Goal: Task Accomplishment & Management: Manage account settings

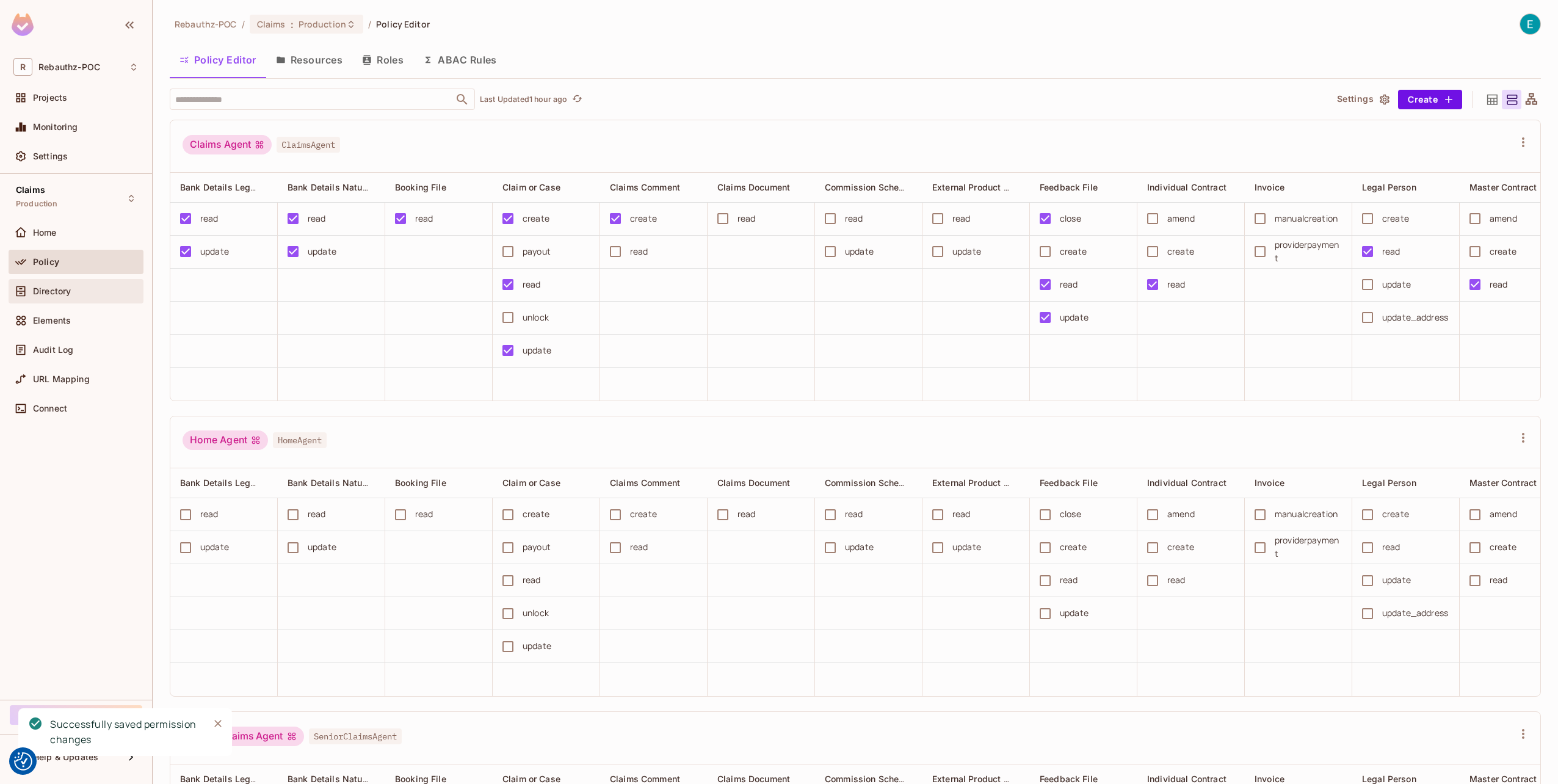
click at [44, 290] on span "Directory" at bounding box center [52, 291] width 38 height 10
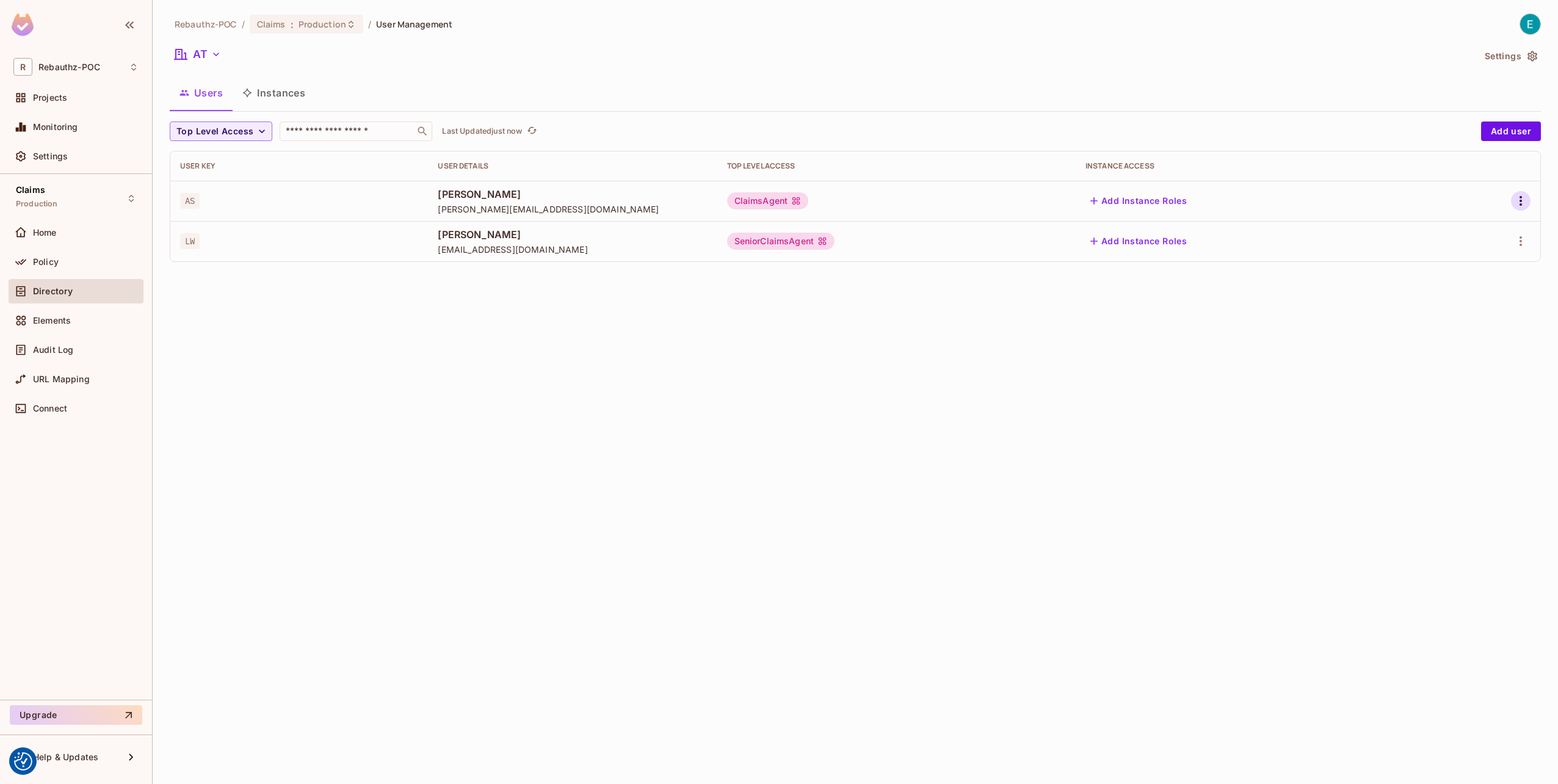
click at [1516, 203] on icon "button" at bounding box center [1521, 201] width 15 height 15
click at [1485, 258] on div "Edit Attributes" at bounding box center [1478, 256] width 60 height 12
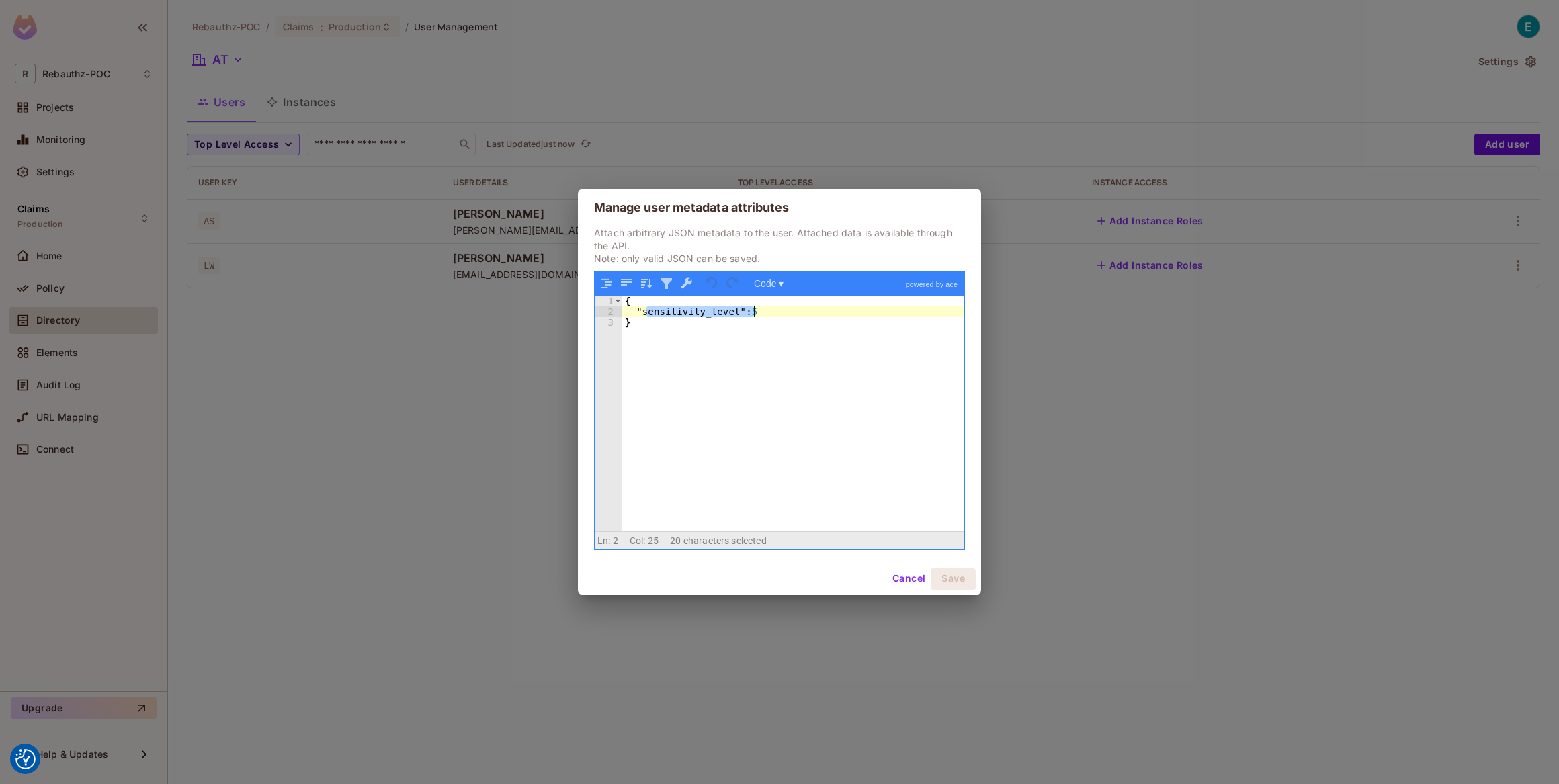
drag, startPoint x: 647, startPoint y: 309, endPoint x: 754, endPoint y: 308, distance: 107.0
click at [754, 309] on div "{ "sensitivity_level" : 5 }" at bounding box center [793, 423] width 342 height 257
click at [784, 311] on div "{ "sensitivity_level" : 5 }" at bounding box center [793, 412] width 342 height 235
click at [791, 315] on div "{ "sensitivity_level" : 5 }" at bounding box center [793, 423] width 342 height 257
click at [907, 578] on button "Cancel" at bounding box center [908, 579] width 43 height 21
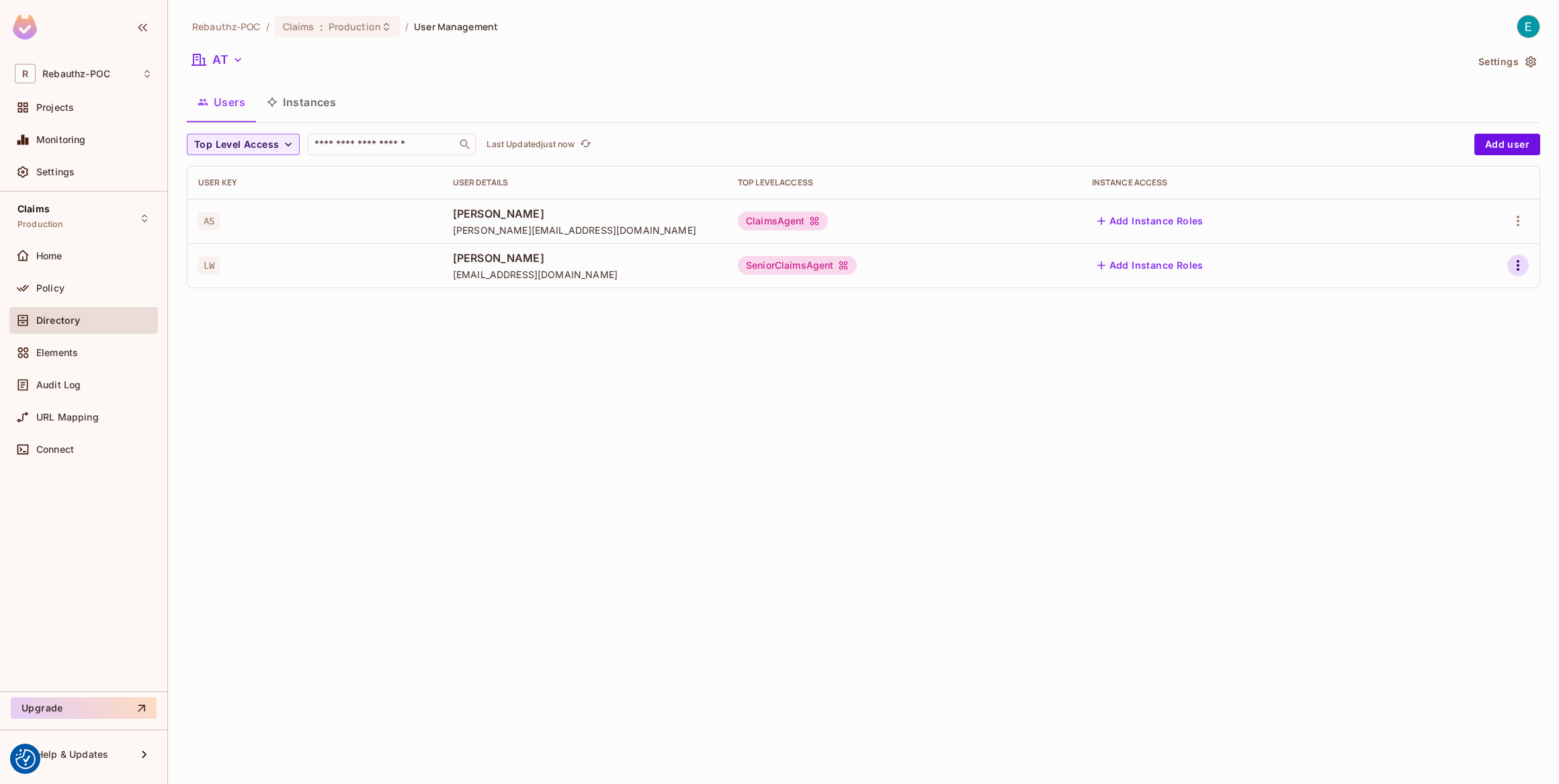
click at [1521, 265] on icon "button" at bounding box center [1518, 265] width 16 height 16
click at [1449, 325] on div "Edit Attributes" at bounding box center [1471, 325] width 66 height 13
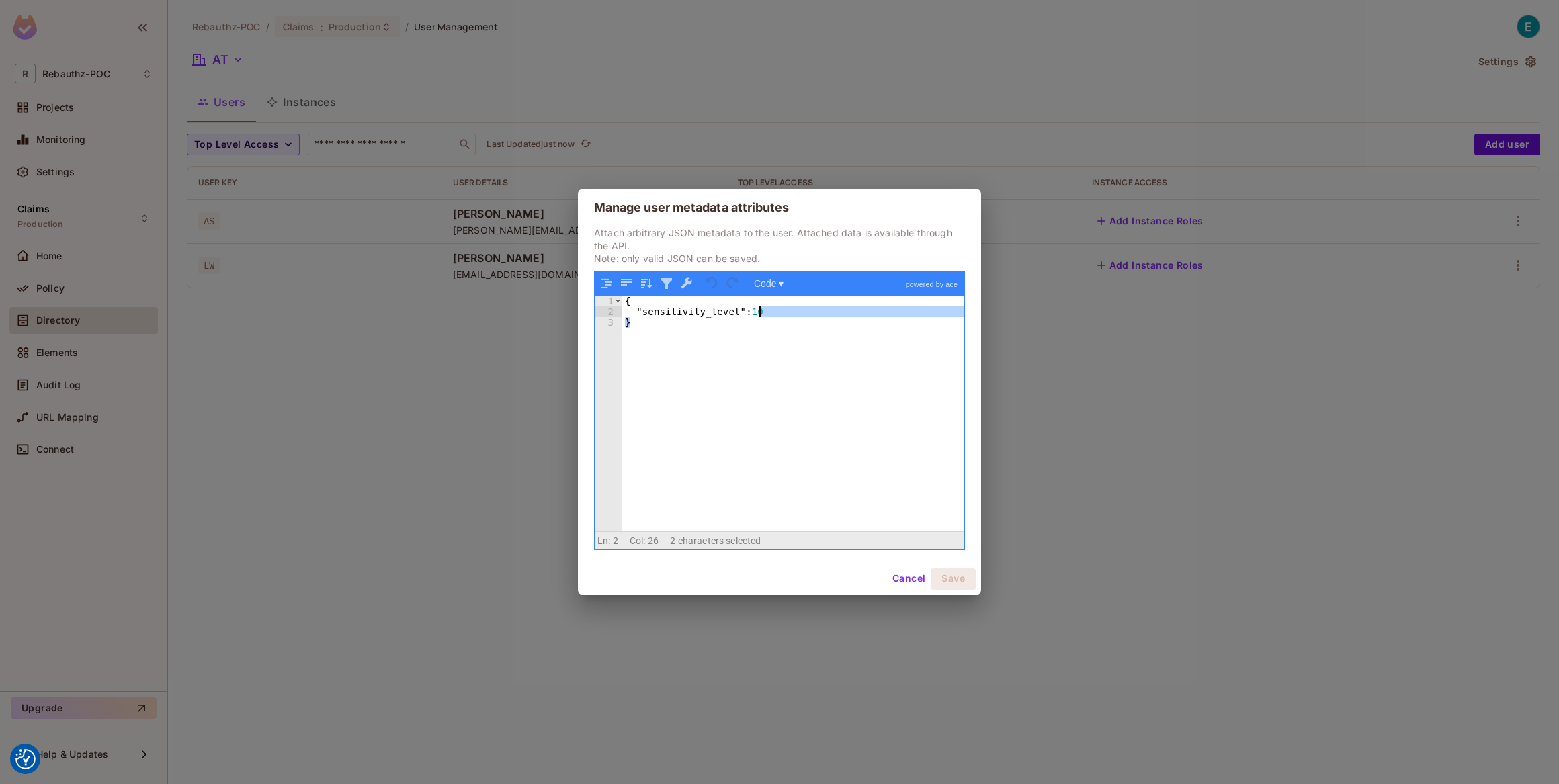
drag, startPoint x: 718, startPoint y: 317, endPoint x: 764, endPoint y: 315, distance: 46.0
click at [764, 315] on div "{ "sensitivity_level" : 10 }" at bounding box center [793, 423] width 342 height 257
click at [768, 317] on div "{ "sensitivity_level" : 10 }" at bounding box center [793, 412] width 342 height 235
click at [922, 579] on button "Cancel" at bounding box center [908, 579] width 43 height 21
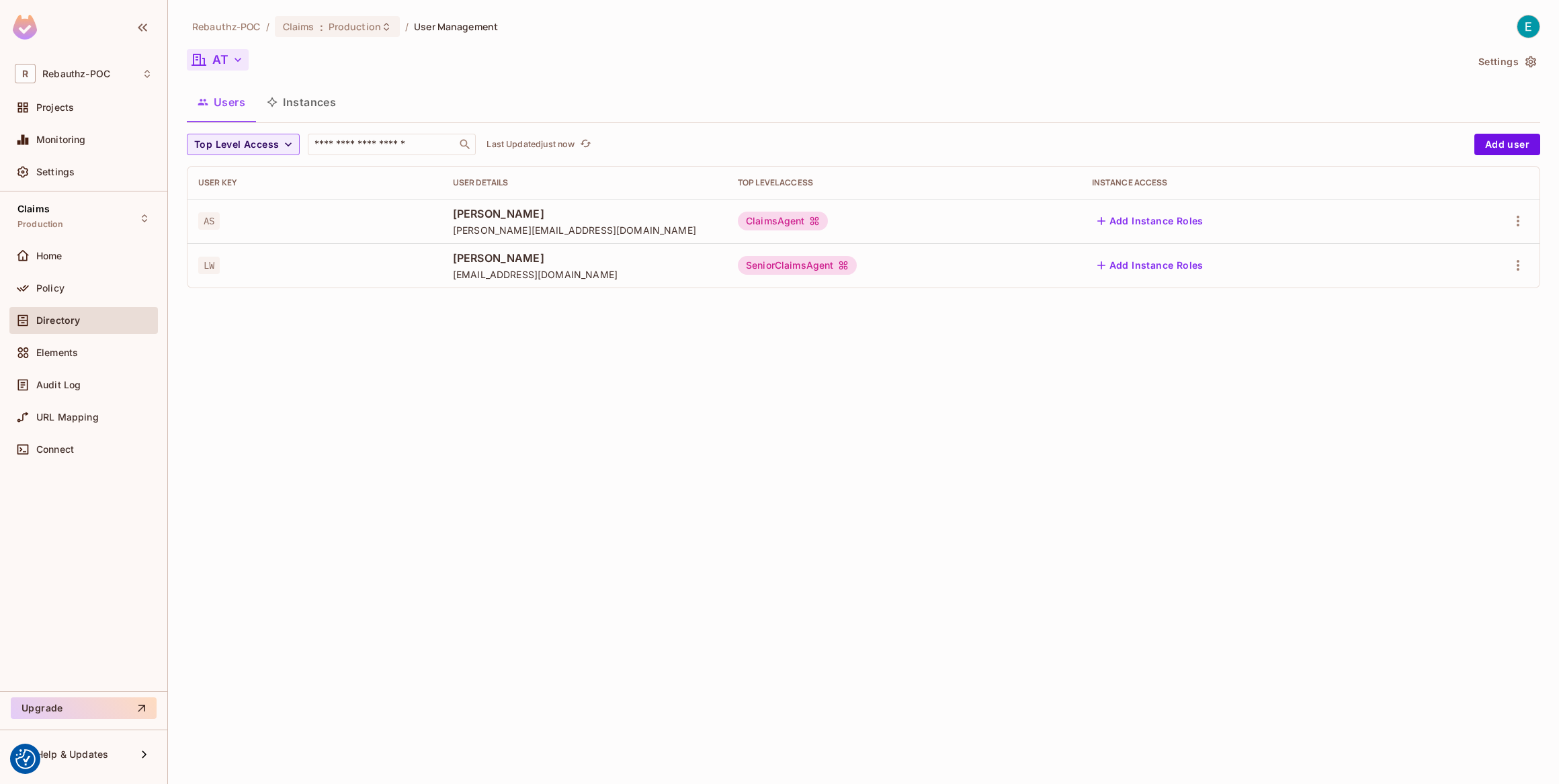
click at [244, 66] on button "AT" at bounding box center [218, 60] width 62 height 21
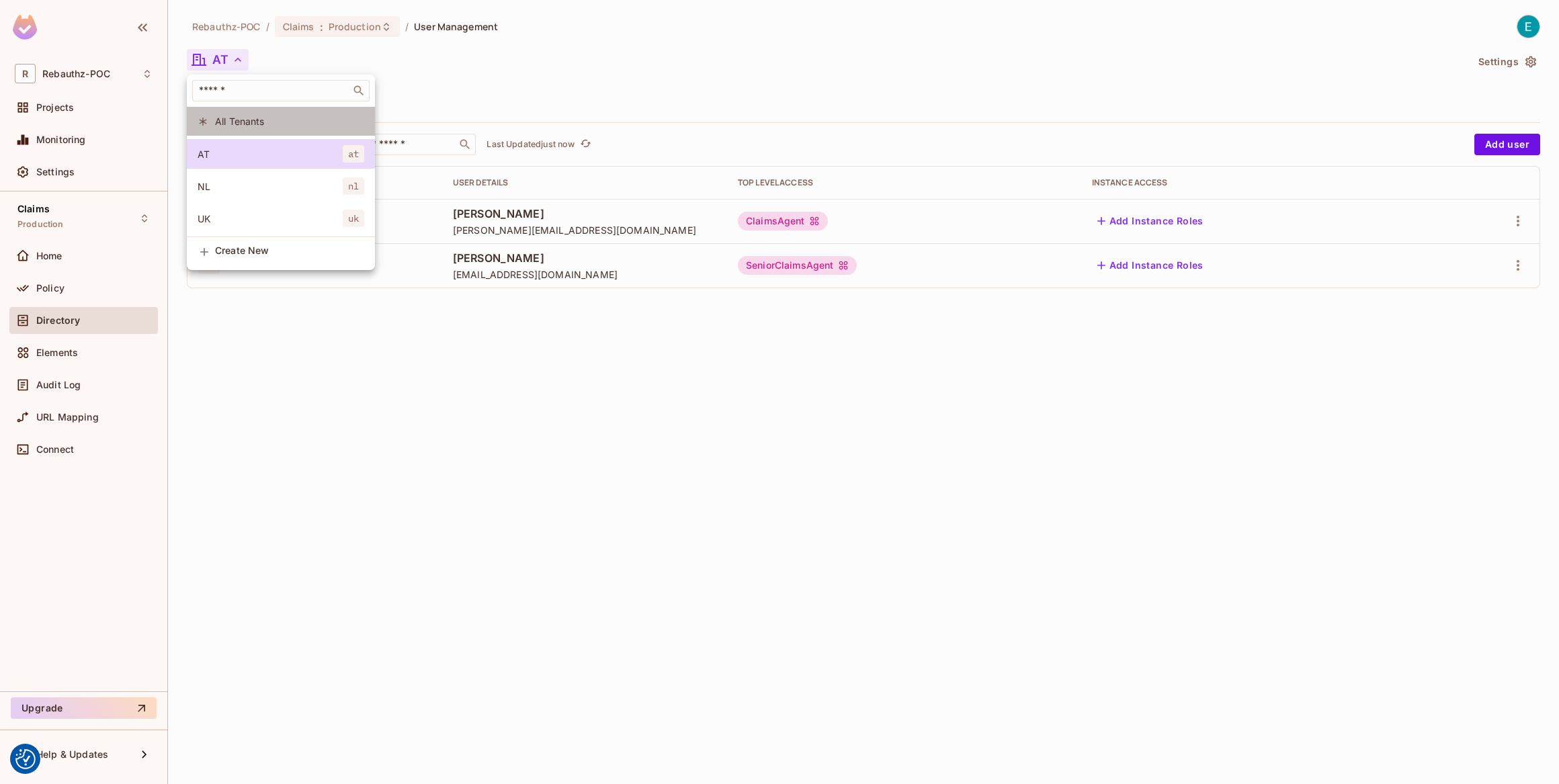
click at [249, 124] on span "All Tenants" at bounding box center [289, 121] width 149 height 13
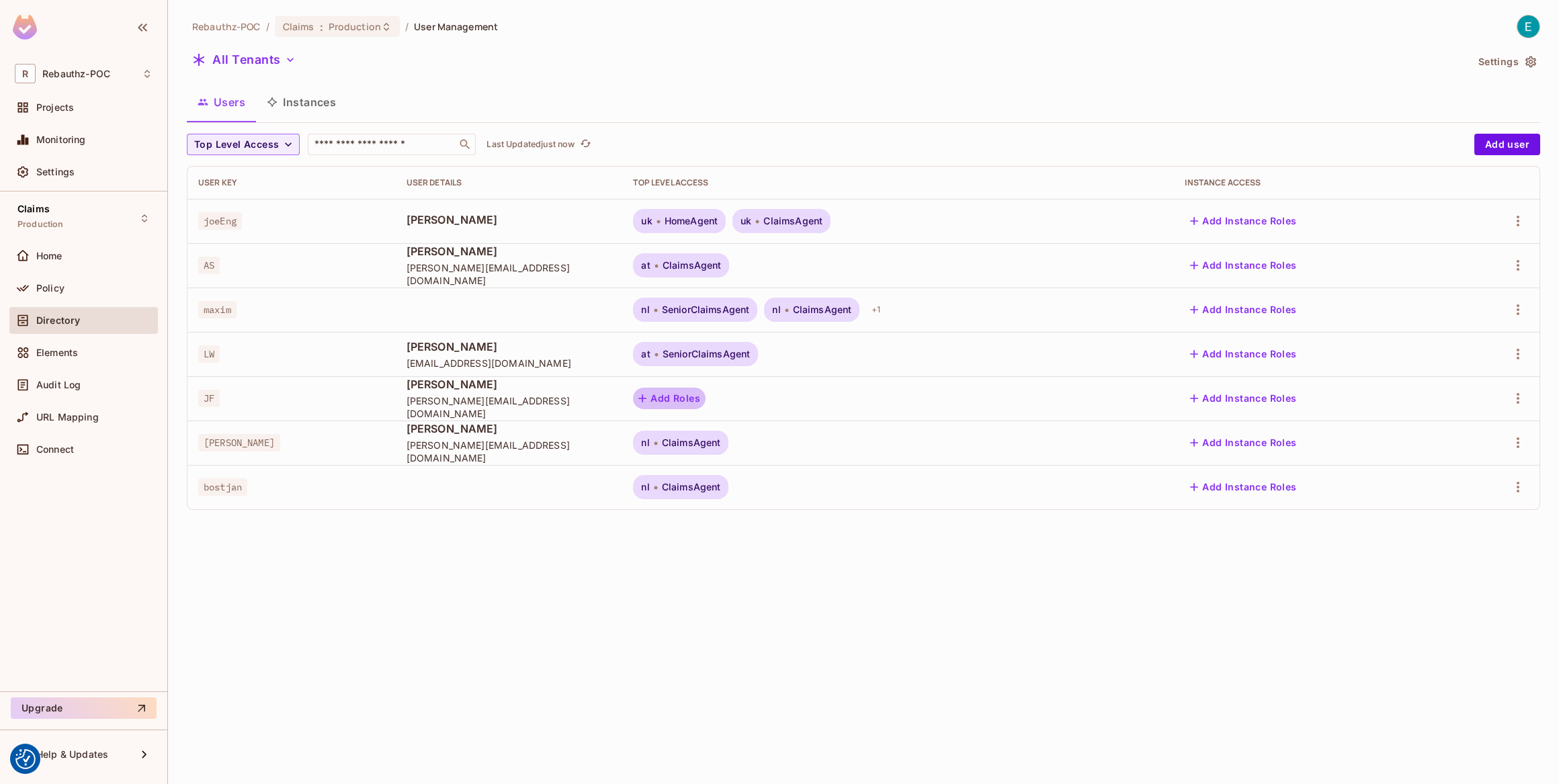
click at [638, 392] on button "Add Roles" at bounding box center [669, 398] width 73 height 21
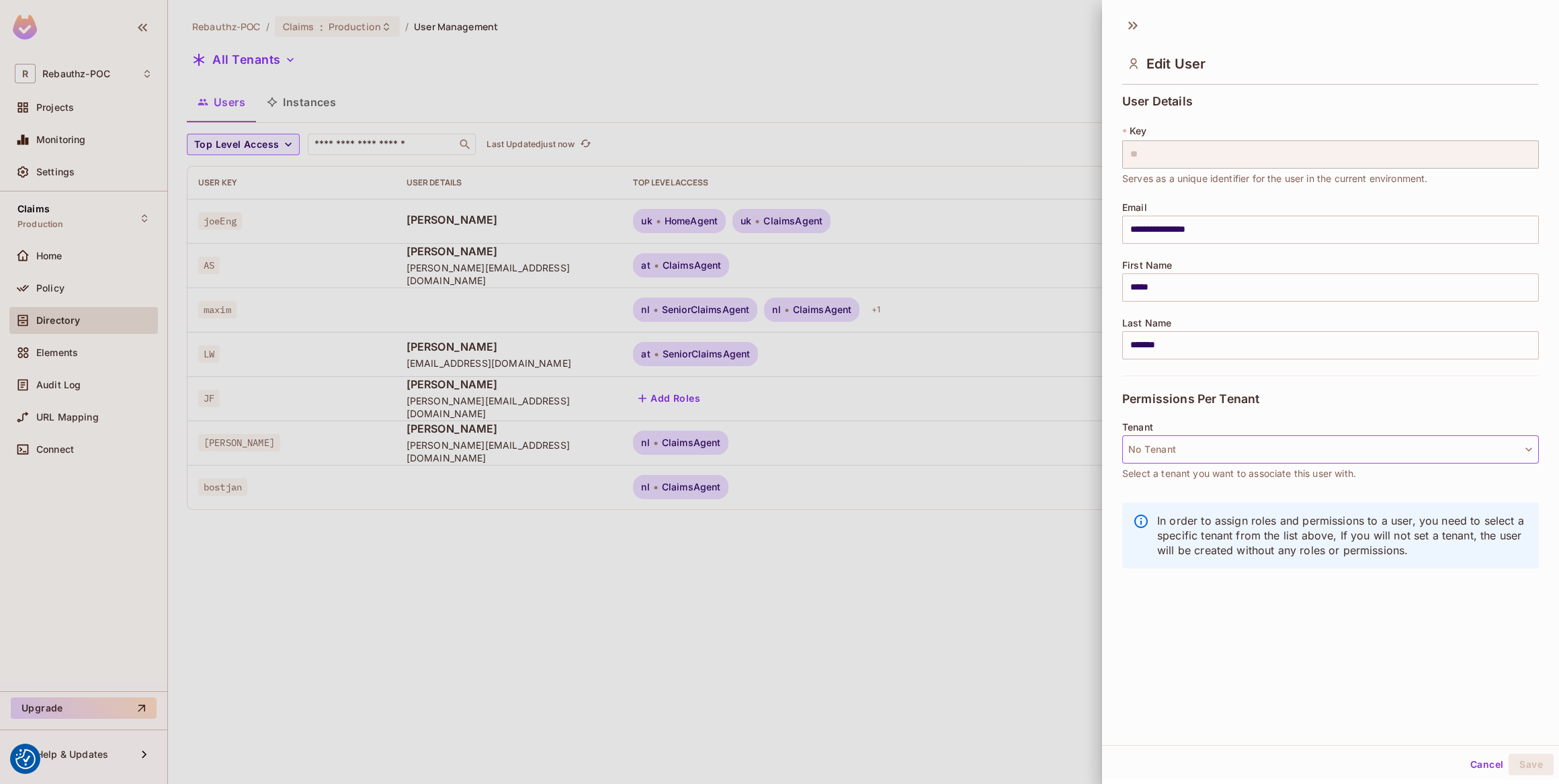
click at [1189, 453] on button "No Tenant" at bounding box center [1331, 449] width 417 height 28
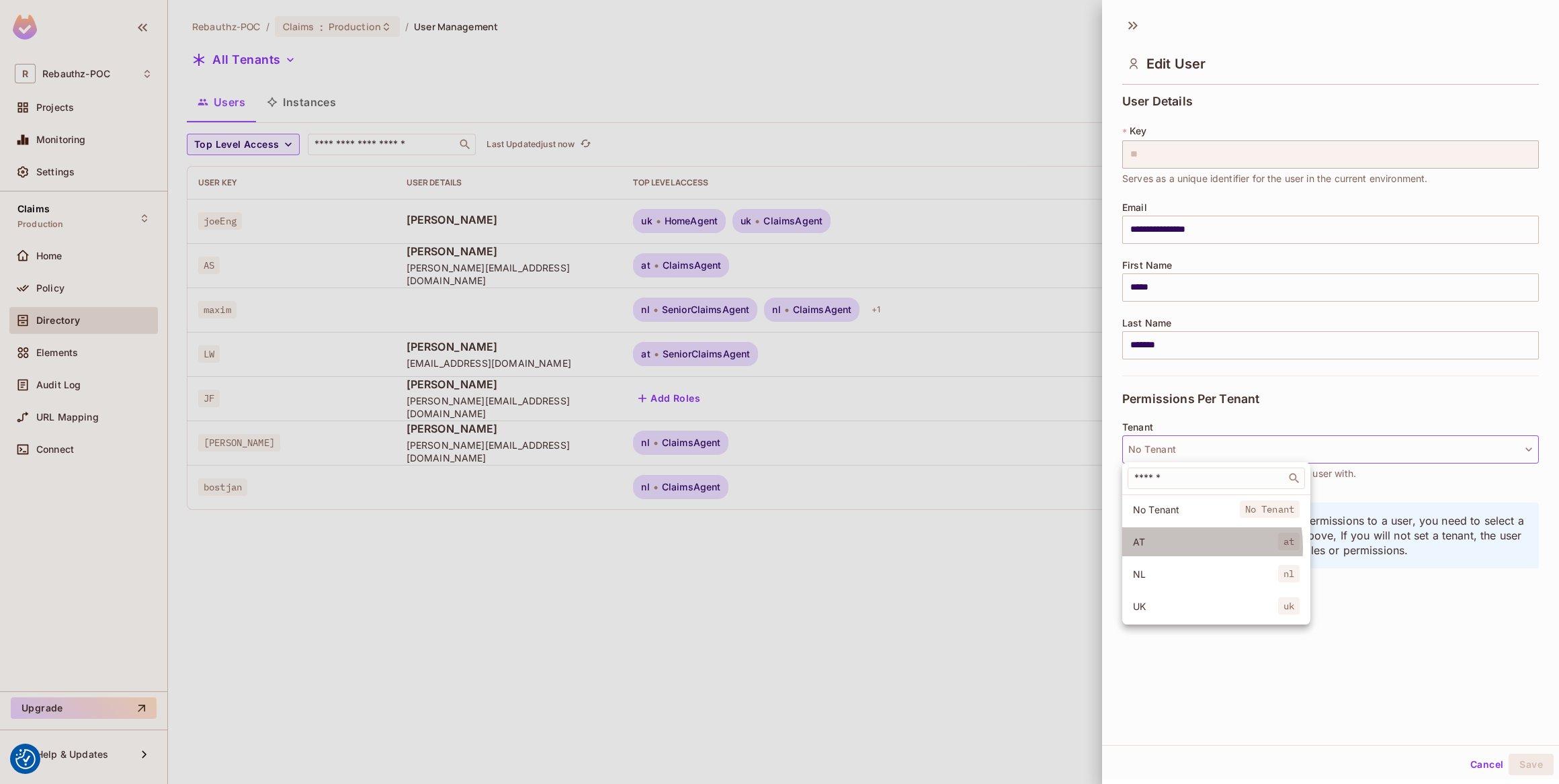
click at [1172, 547] on span "AT" at bounding box center [1205, 541] width 145 height 13
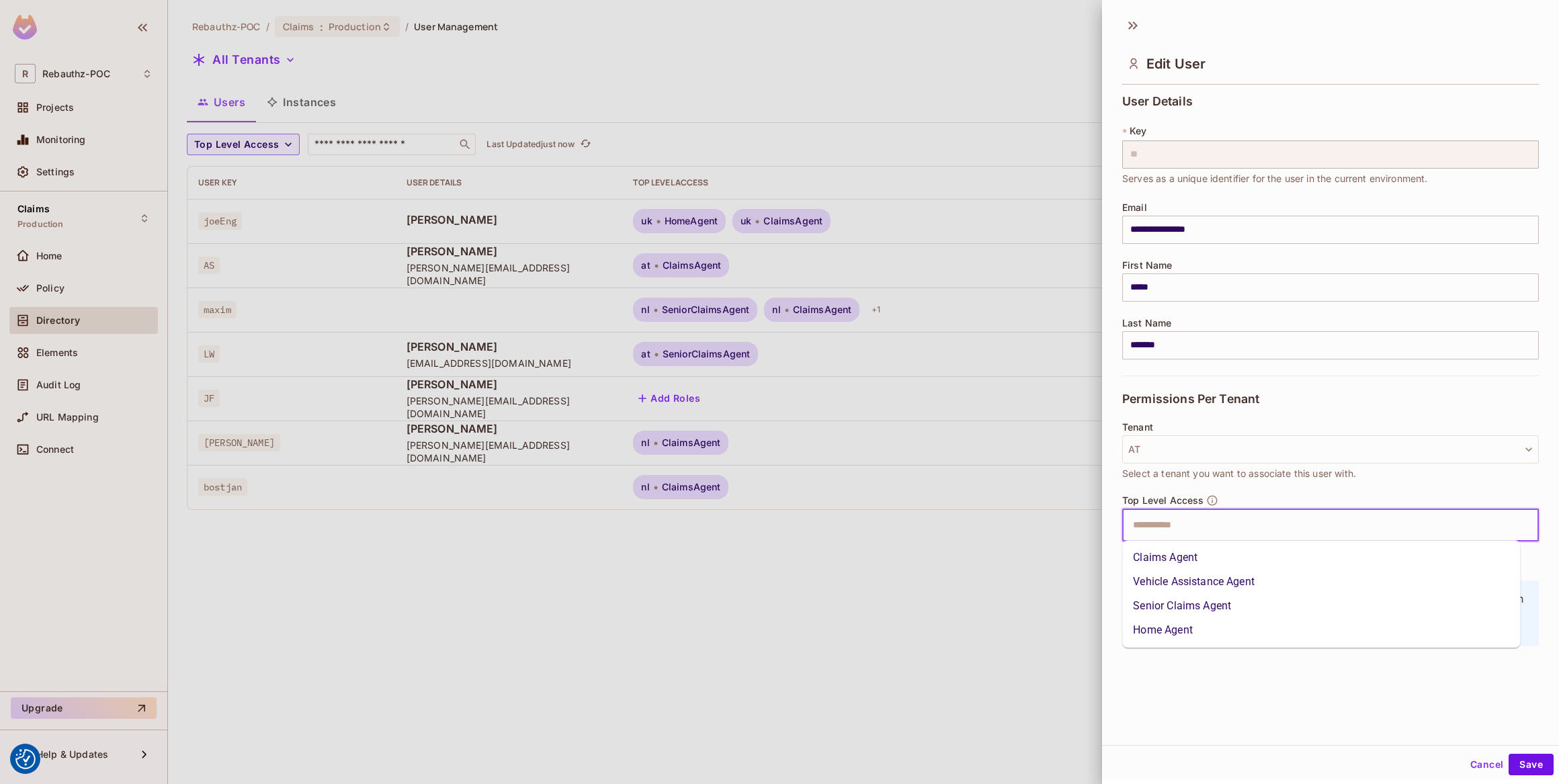
click at [1180, 527] on input "text" at bounding box center [1318, 525] width 387 height 27
click at [1180, 557] on li "Claims Agent" at bounding box center [1321, 557] width 398 height 24
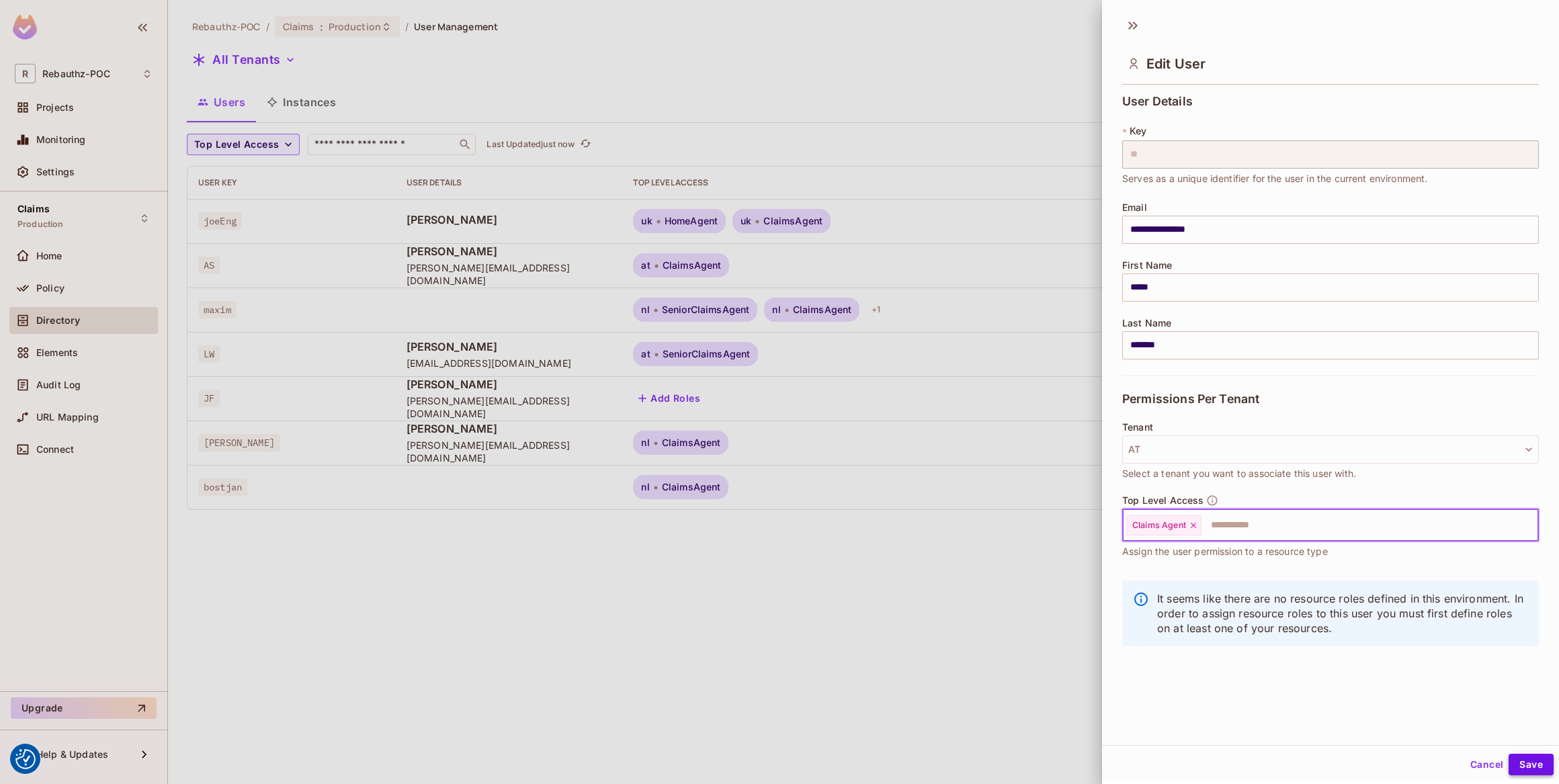
click at [1508, 766] on button "Save" at bounding box center [1530, 764] width 45 height 21
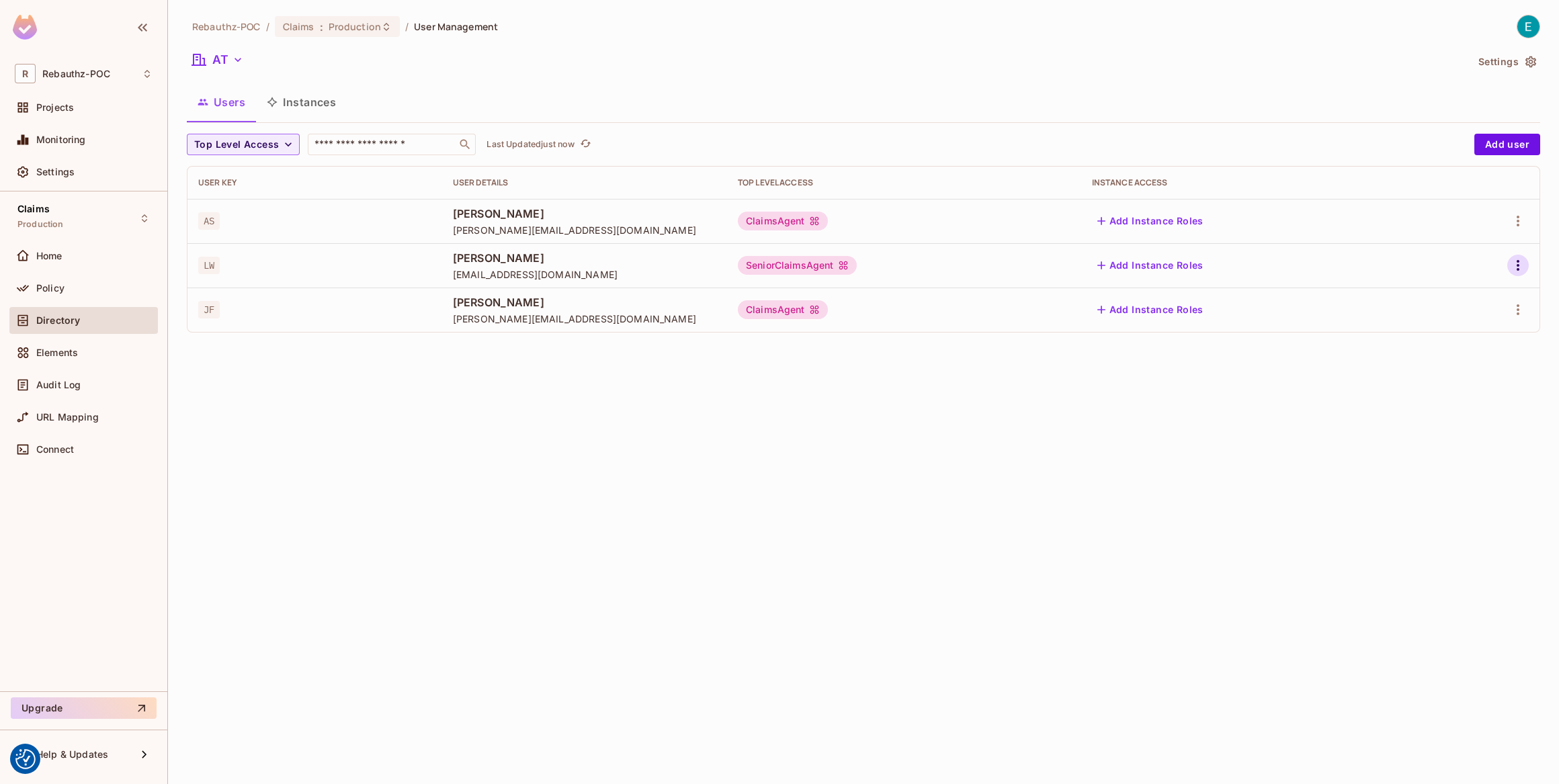
click at [1517, 268] on icon "button" at bounding box center [1518, 265] width 3 height 11
click at [1456, 329] on div "Edit Attributes" at bounding box center [1471, 325] width 66 height 13
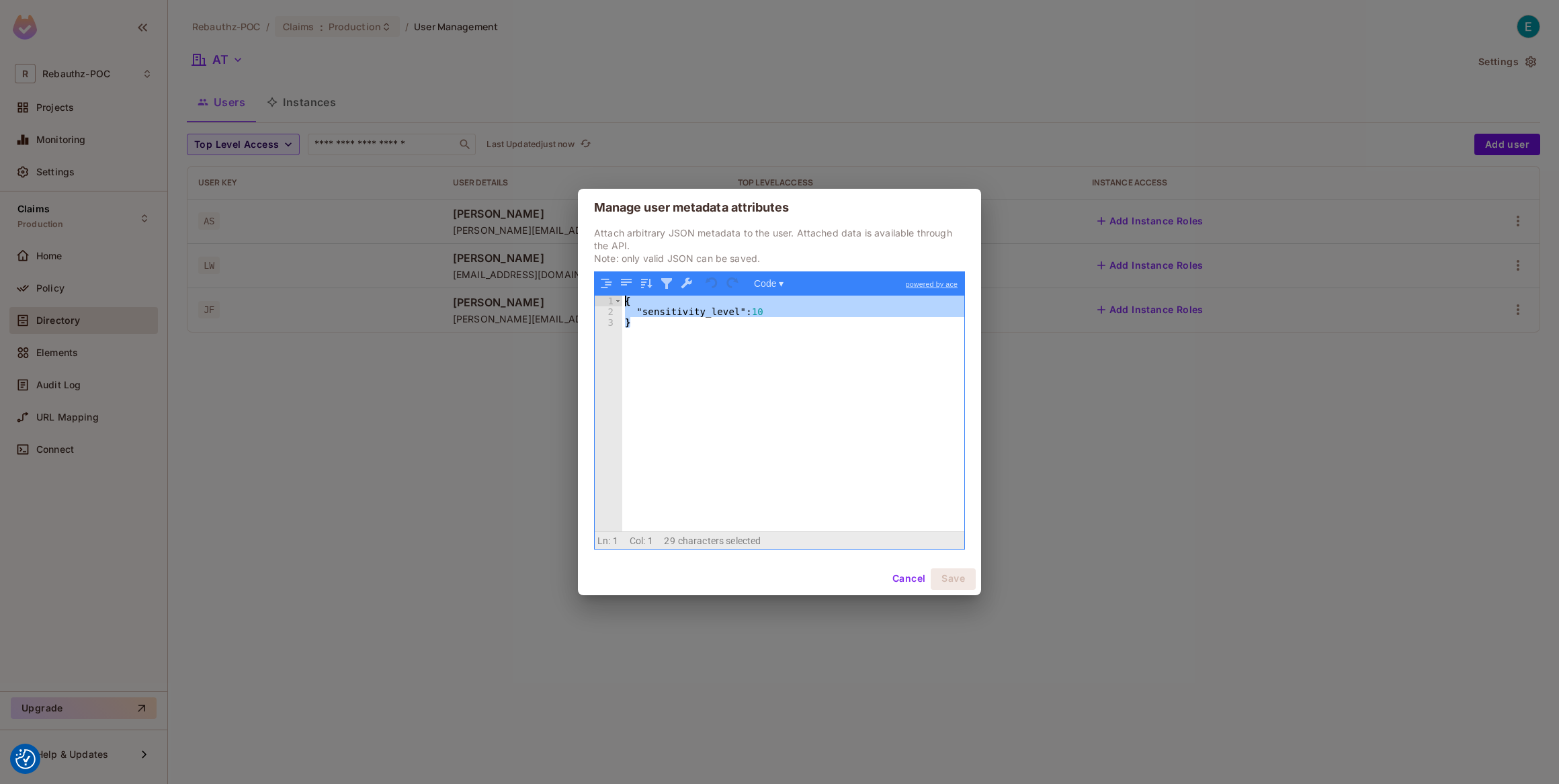
drag, startPoint x: 625, startPoint y: 319, endPoint x: 593, endPoint y: 296, distance: 39.4
click at [593, 296] on div "Attach arbitrary JSON metadata to the user. Attached data is available through …" at bounding box center [779, 394] width 403 height 336
click at [917, 579] on button "Cancel" at bounding box center [908, 579] width 43 height 21
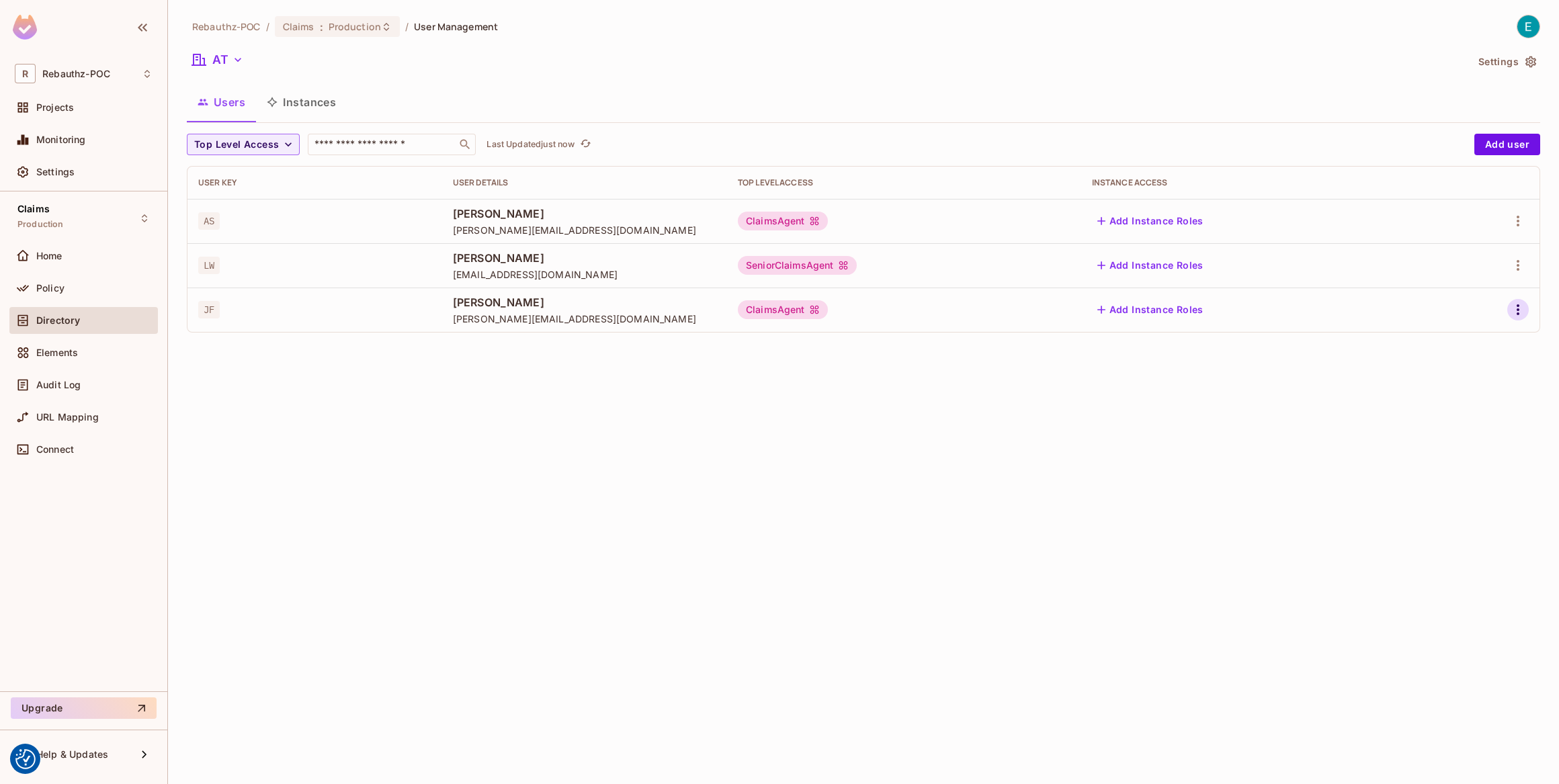
click at [1521, 308] on icon "button" at bounding box center [1518, 310] width 16 height 16
click at [1452, 365] on div "Edit Attributes" at bounding box center [1471, 370] width 66 height 13
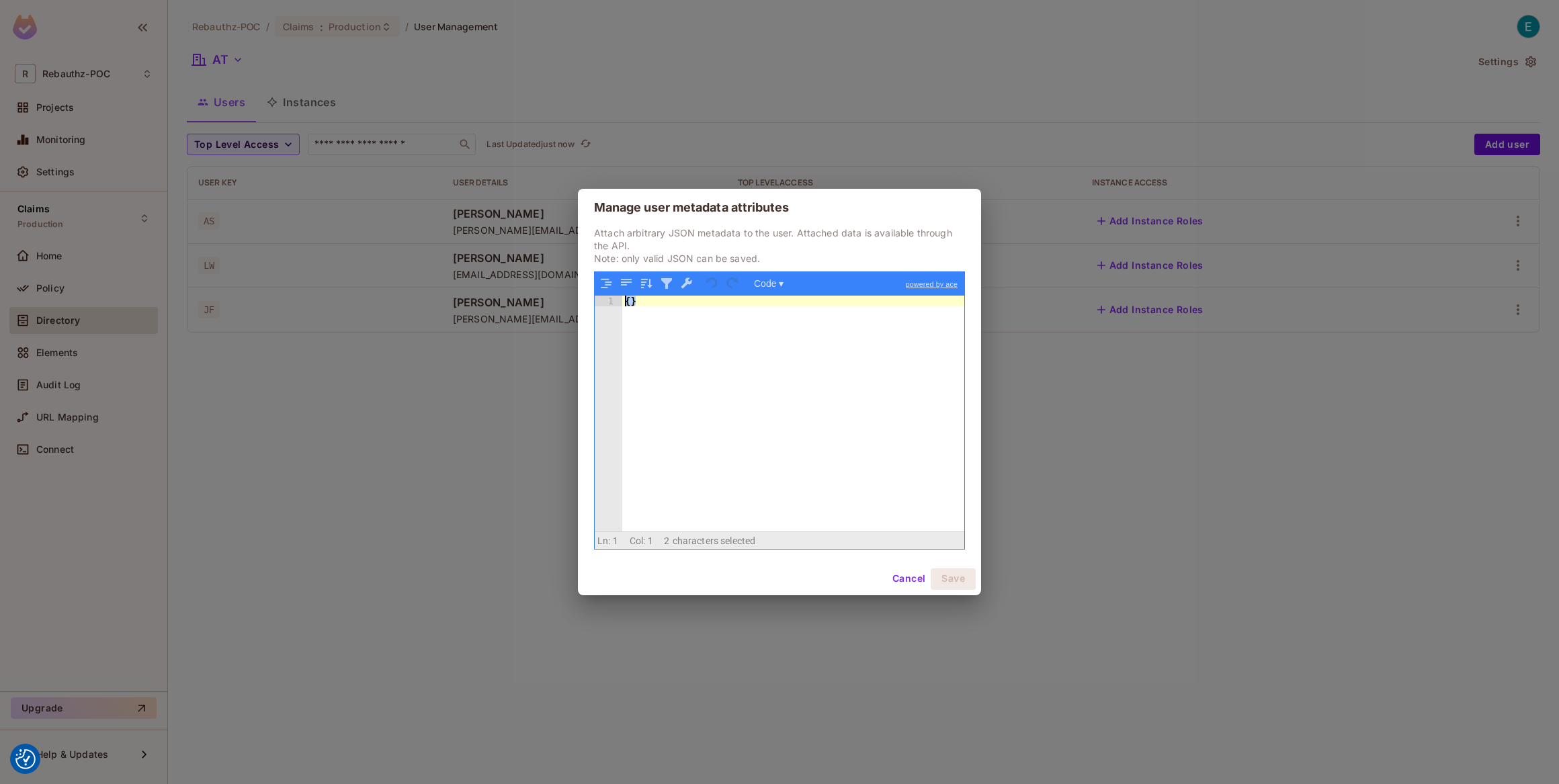
drag, startPoint x: 647, startPoint y: 313, endPoint x: 605, endPoint y: 303, distance: 43.2
click at [605, 303] on div "1 { } XXXXXXXXXXXXXXXXXXXXXXXXXXXXXXXXXXXXXXXXXXXXXXXXXX" at bounding box center [779, 412] width 370 height 235
paste textarea
click at [753, 310] on div "{ "sensitivity_level" : 10 }" at bounding box center [793, 423] width 342 height 257
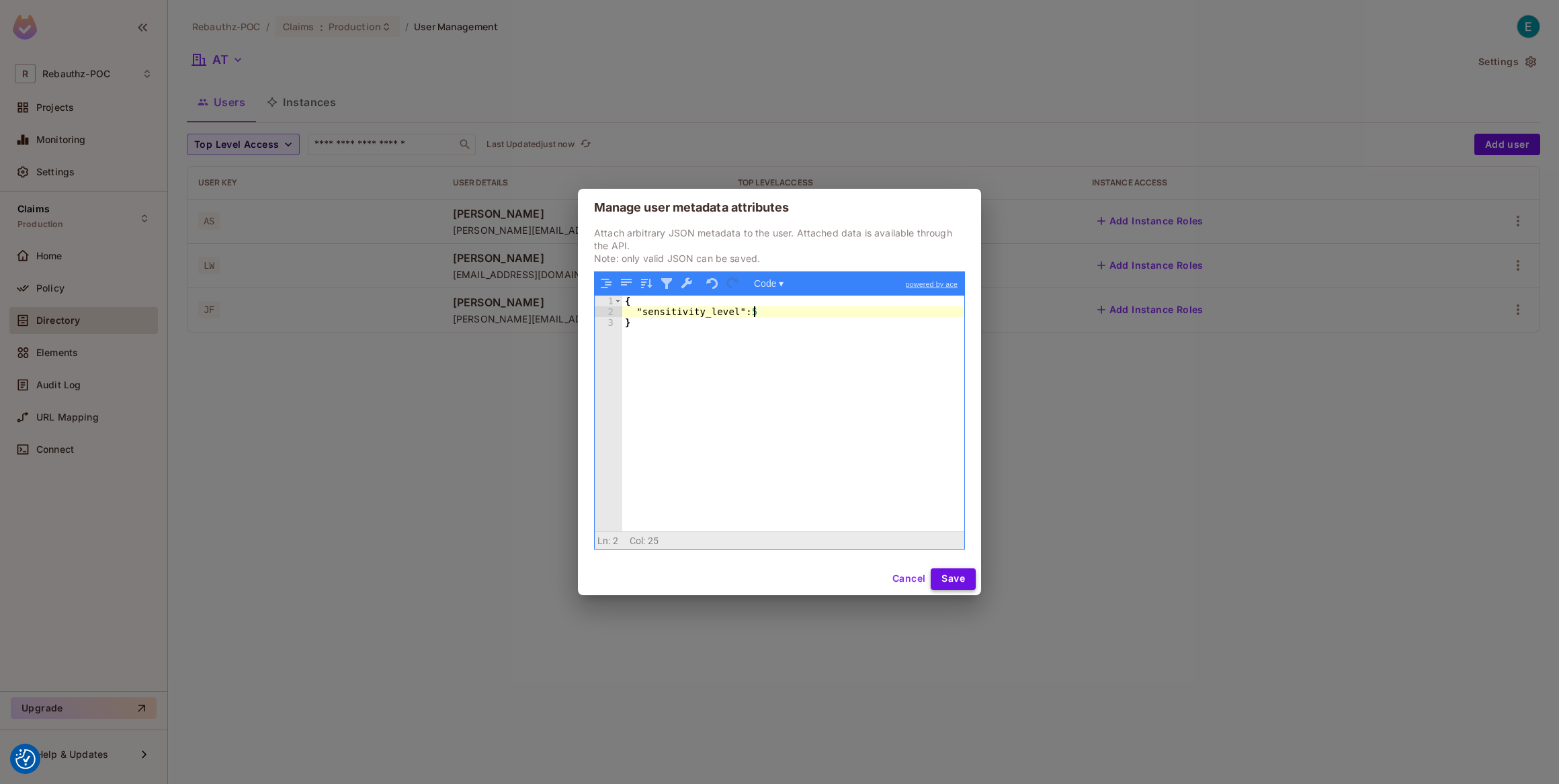
click at [945, 577] on button "Save" at bounding box center [953, 579] width 45 height 21
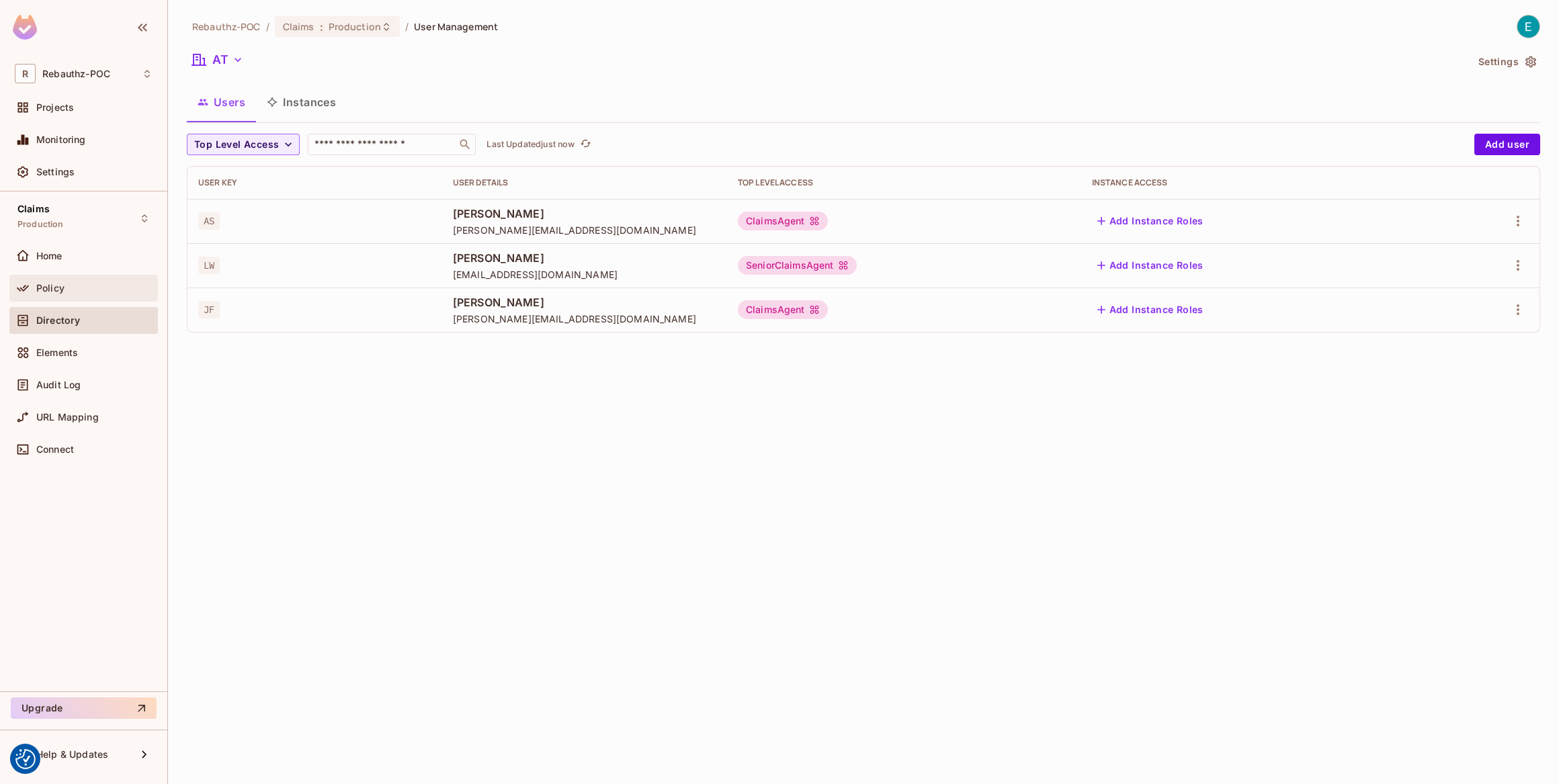
click at [66, 283] on div "Policy" at bounding box center [94, 288] width 116 height 11
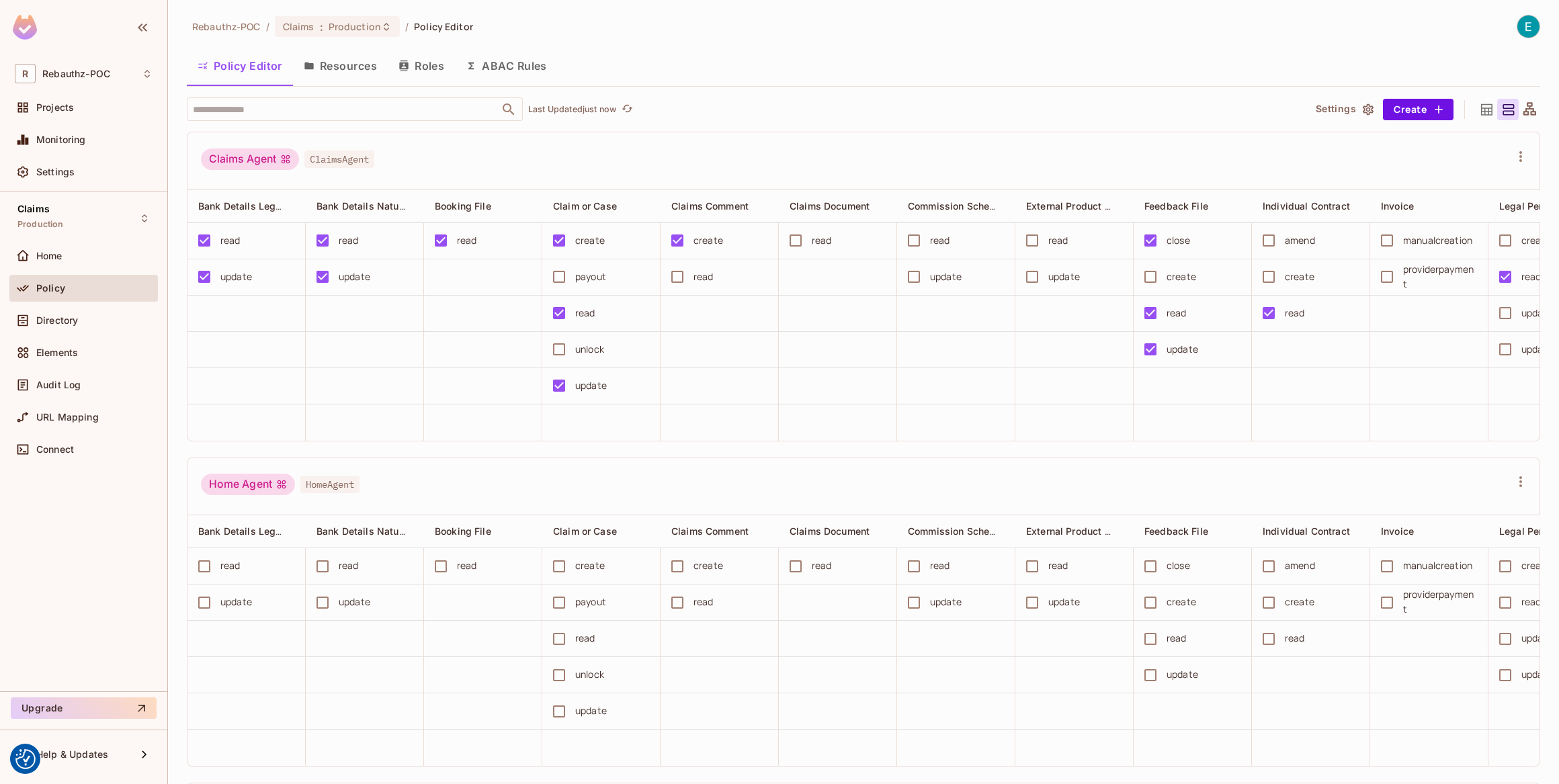
click at [531, 64] on button "ABAC Rules" at bounding box center [507, 66] width 103 height 34
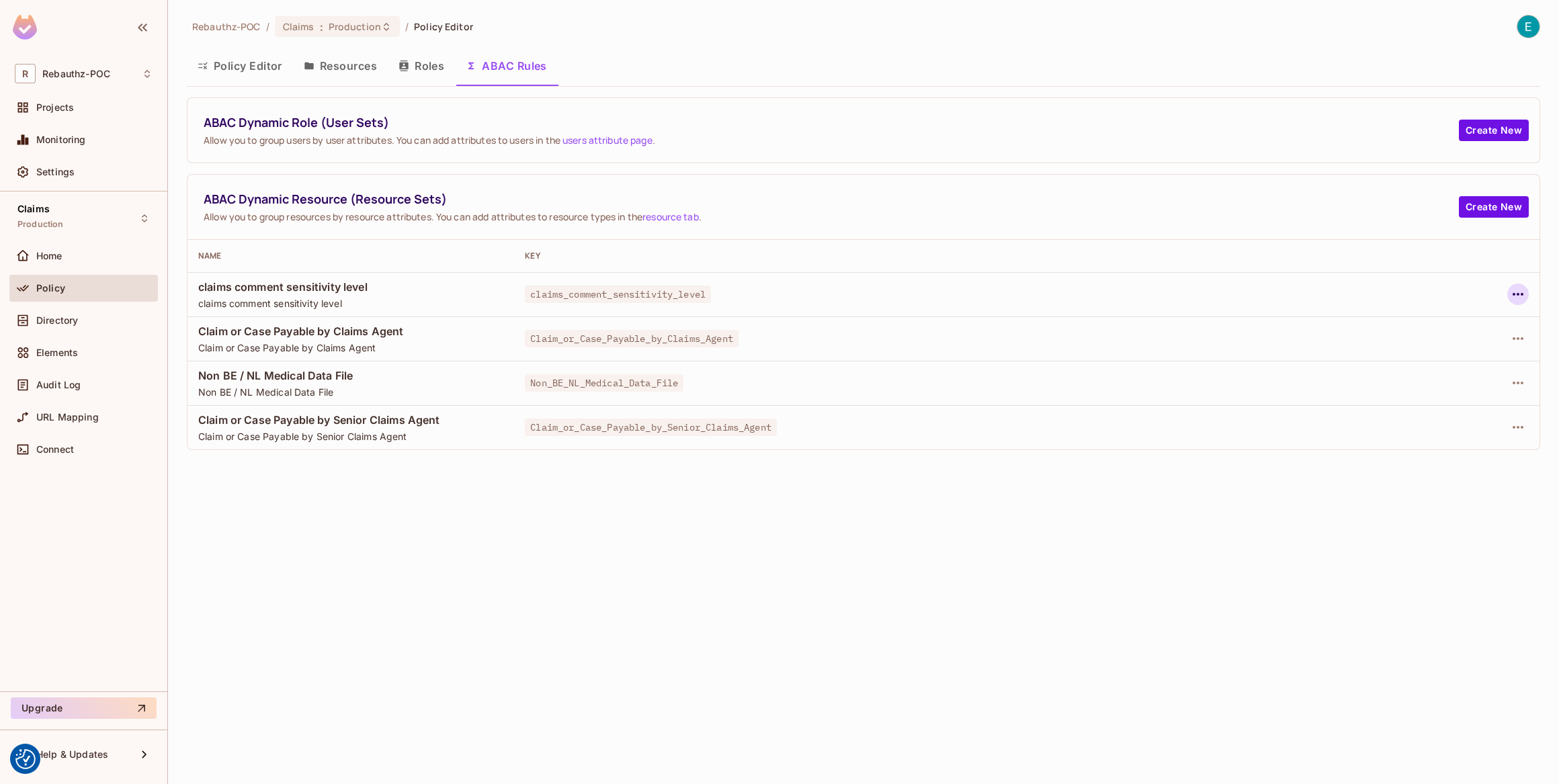
click at [1521, 295] on icon "button" at bounding box center [1518, 294] width 16 height 16
click at [1407, 349] on div "Edit Dynamic Resource (Resource Set)" at bounding box center [1403, 346] width 175 height 13
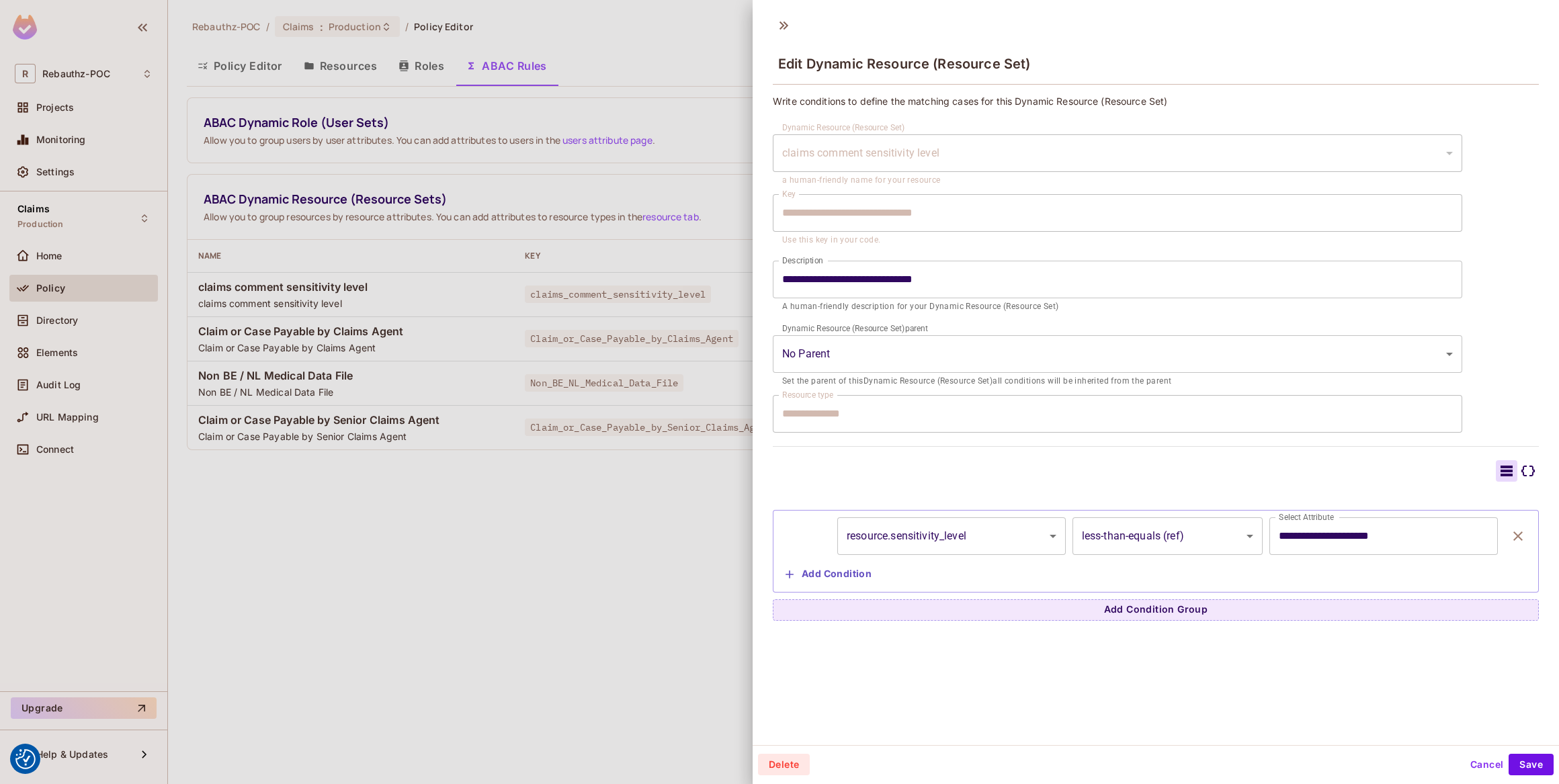
click at [1475, 763] on button "Cancel" at bounding box center [1486, 764] width 43 height 21
